Goal: Transaction & Acquisition: Purchase product/service

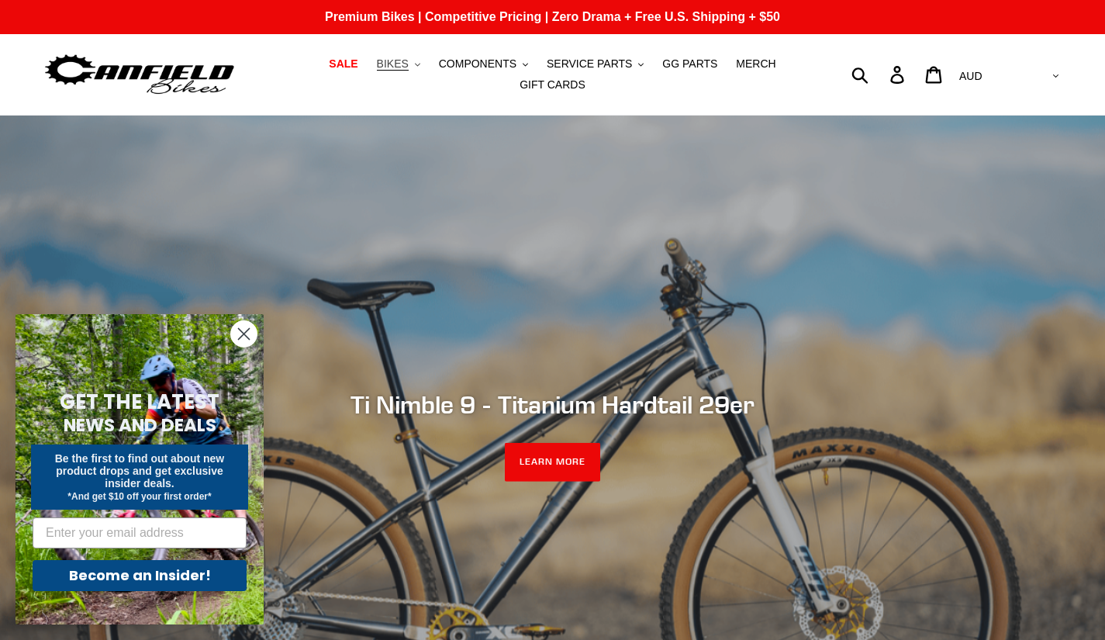
click at [377, 71] on span "BIKES" at bounding box center [393, 63] width 32 height 13
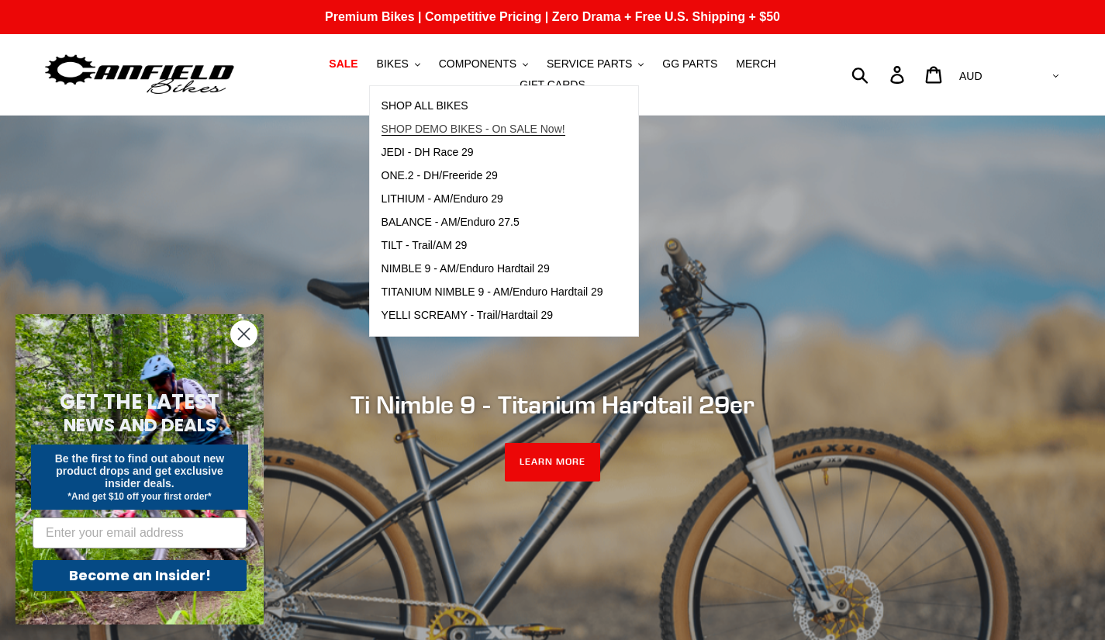
click at [383, 133] on span "SHOP DEMO BIKES - On SALE Now!" at bounding box center [474, 129] width 184 height 13
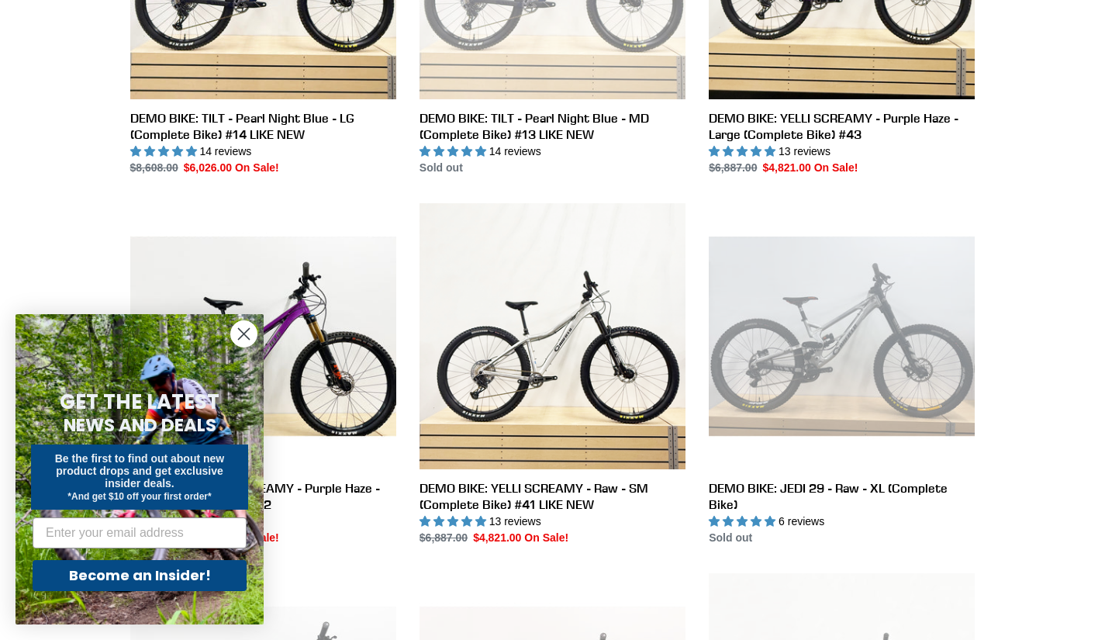
scroll to position [1604, 0]
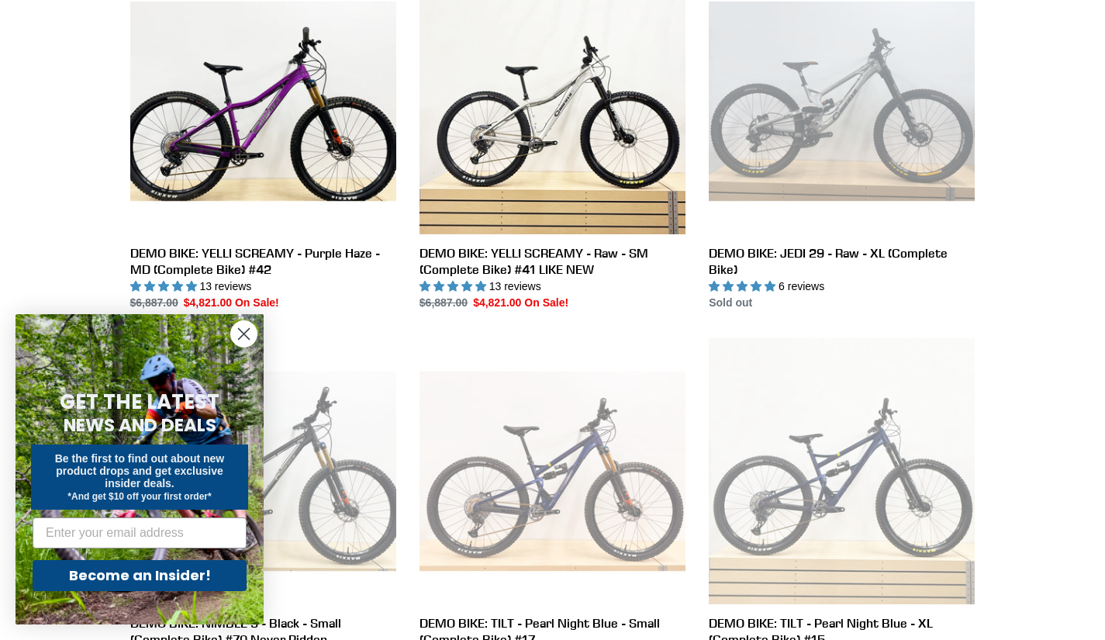
click at [244, 337] on circle "Close dialog" at bounding box center [244, 334] width 26 height 26
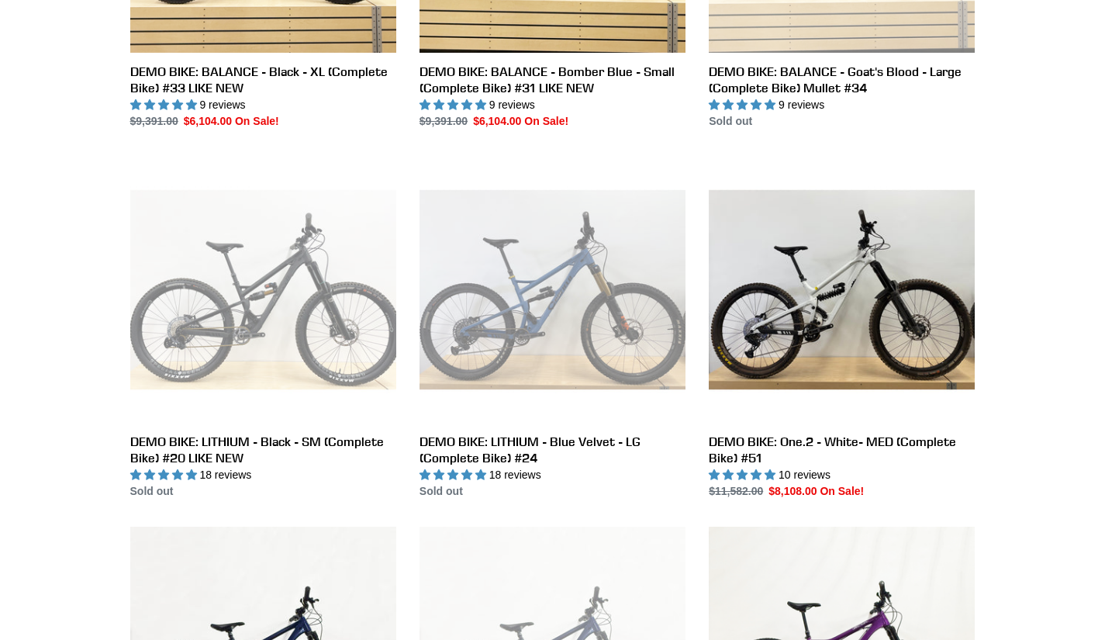
scroll to position [0, 0]
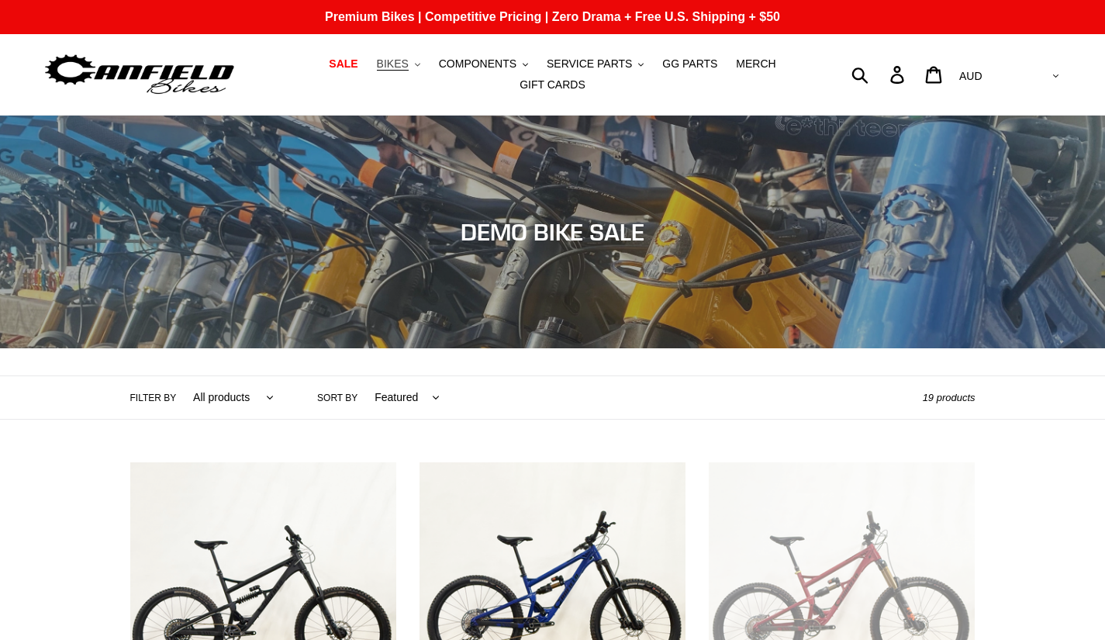
click at [377, 71] on span "BIKES" at bounding box center [393, 63] width 32 height 13
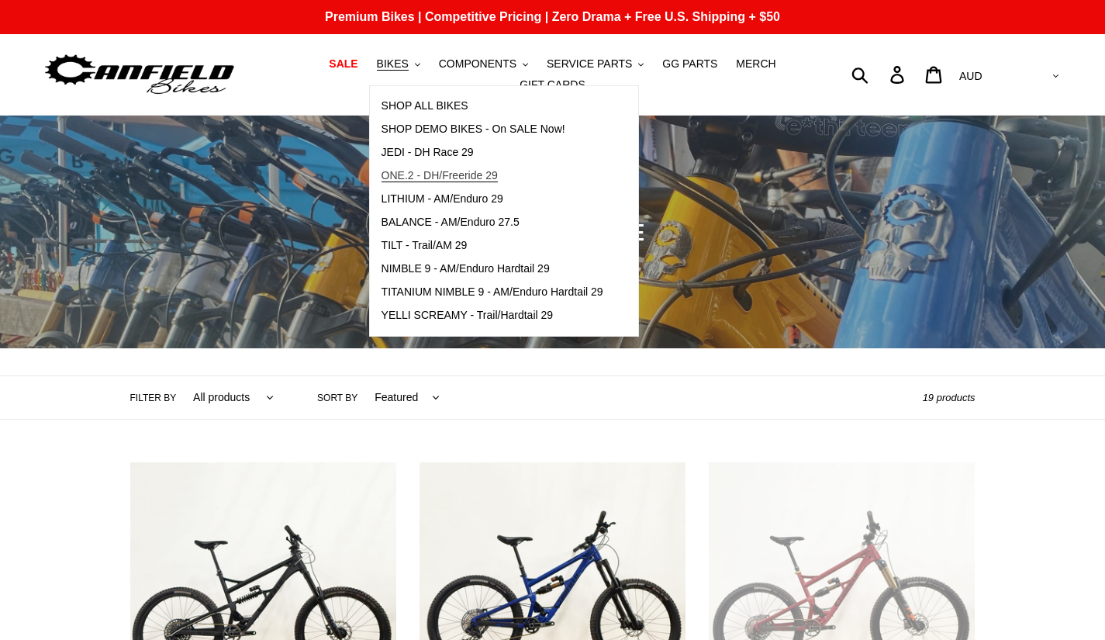
click at [404, 182] on span "ONE.2 - DH/Freeride 29" at bounding box center [440, 175] width 116 height 13
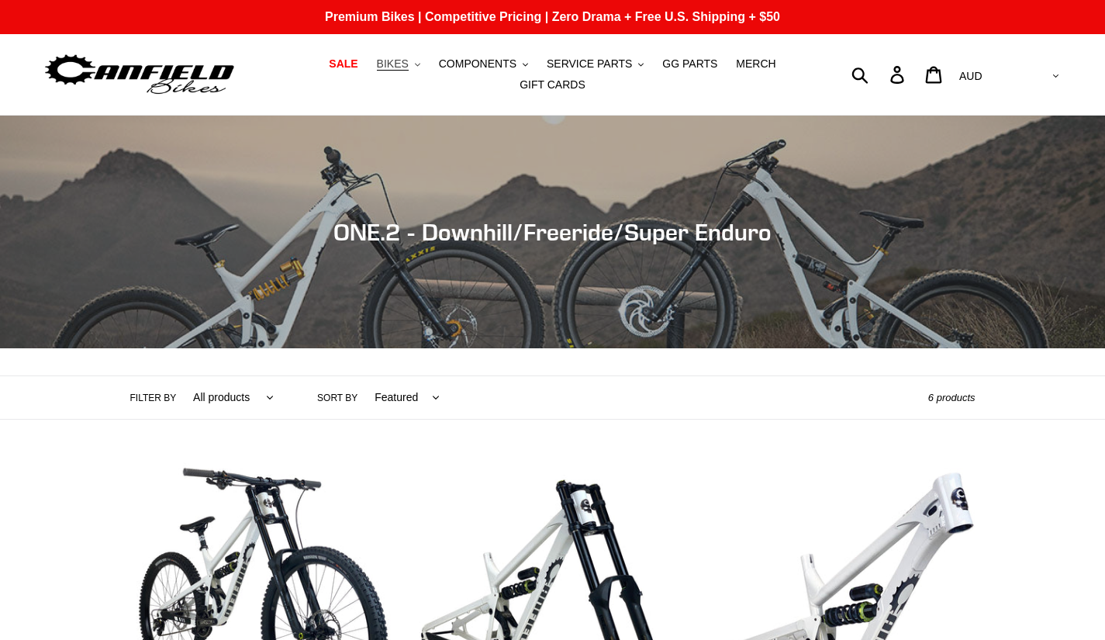
click at [372, 62] on button "BIKES .cls-1{fill:#231f20}" at bounding box center [398, 64] width 59 height 21
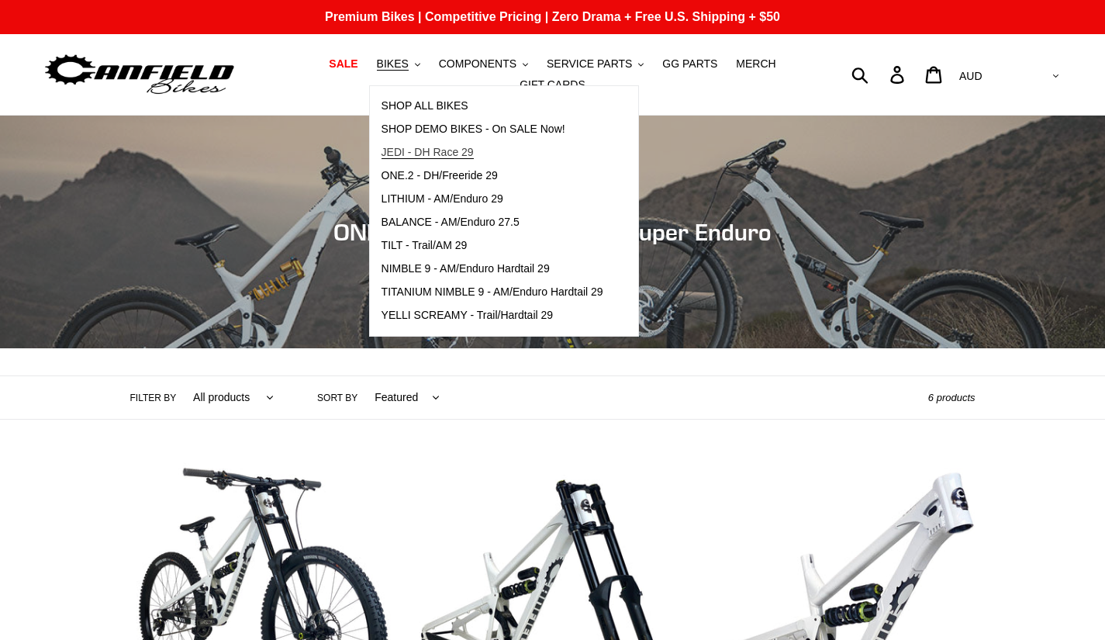
click at [396, 150] on link "JEDI - DH Race 29" at bounding box center [492, 152] width 245 height 23
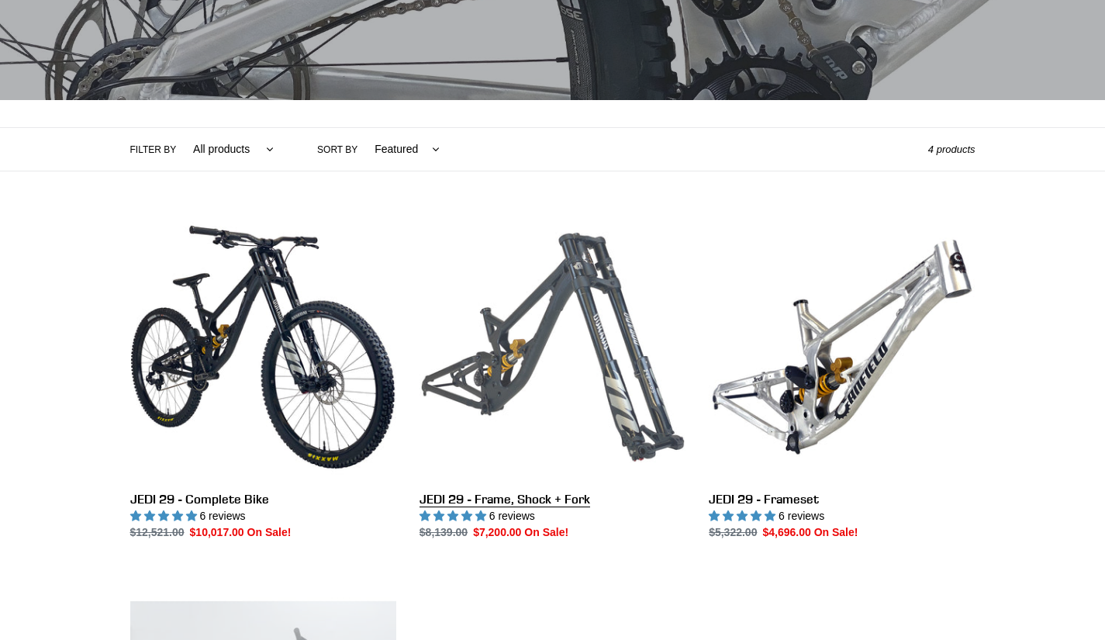
scroll to position [248, 0]
